Goal: Transaction & Acquisition: Book appointment/travel/reservation

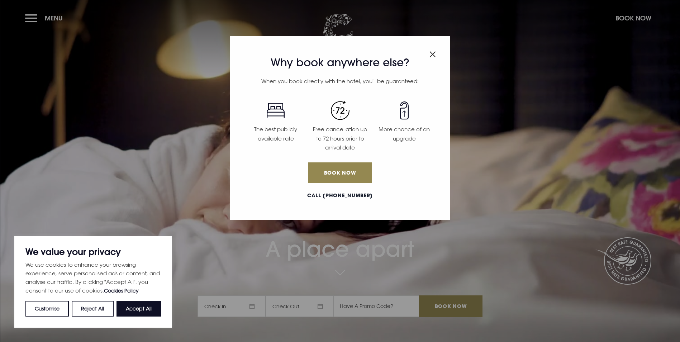
click at [431, 52] on img "Close modal" at bounding box center [433, 54] width 6 height 6
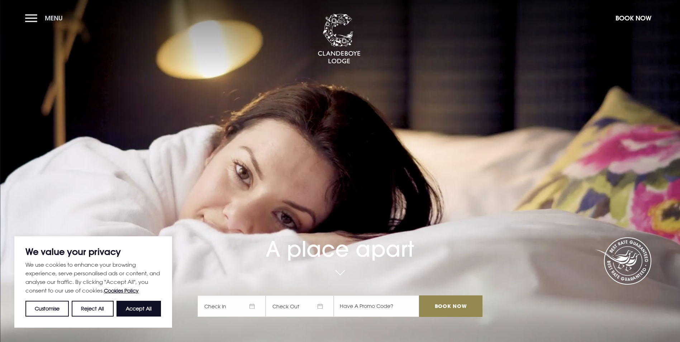
click at [35, 20] on button "Menu" at bounding box center [45, 17] width 41 height 15
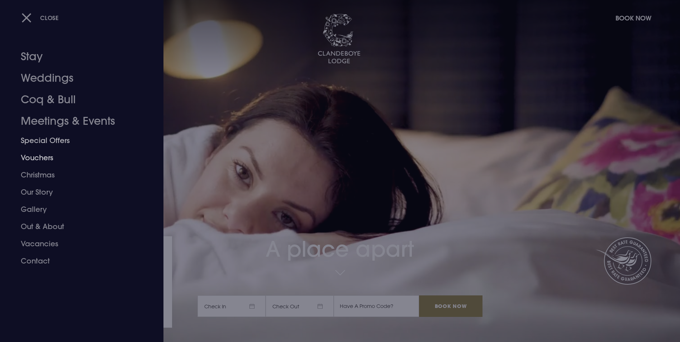
click at [42, 142] on link "Special Offers" at bounding box center [77, 140] width 113 height 17
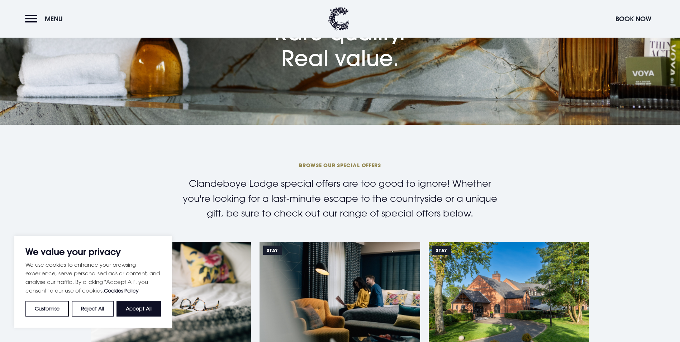
scroll to position [36, 0]
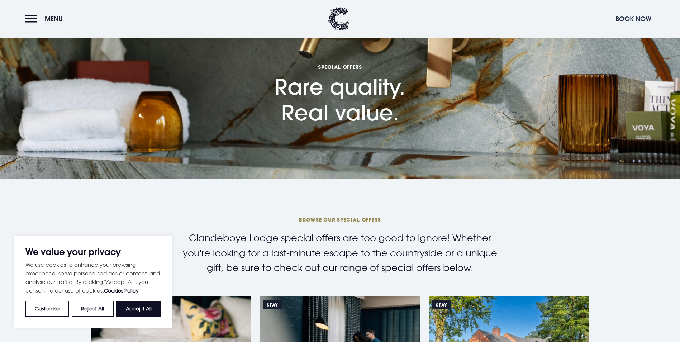
click at [624, 20] on button "Book Now" at bounding box center [633, 18] width 43 height 15
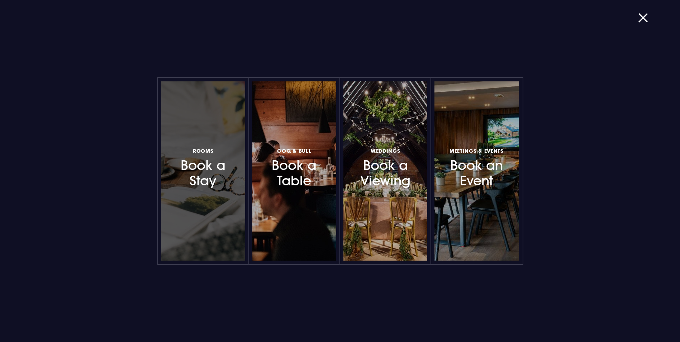
click at [212, 172] on h3 "Rooms Book a Stay" at bounding box center [203, 167] width 62 height 43
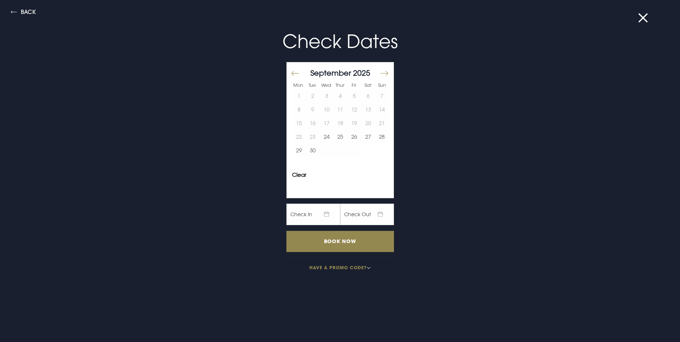
click at [380, 75] on button "Move forward to switch to the next month." at bounding box center [384, 73] width 9 height 15
click at [378, 139] on button "26" at bounding box center [382, 137] width 14 height 14
click at [294, 151] on button "27" at bounding box center [299, 151] width 14 height 14
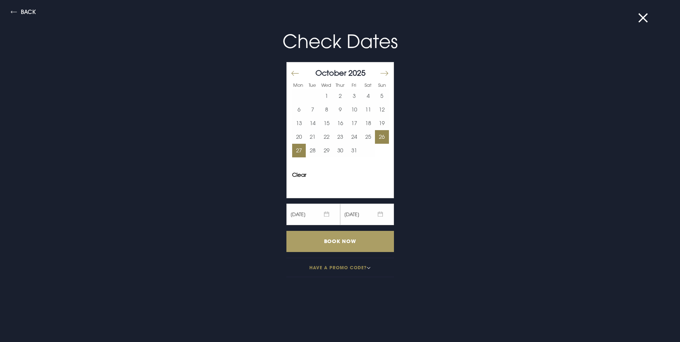
click at [328, 244] on input "Book Now" at bounding box center [340, 241] width 108 height 21
